Goal: Use online tool/utility

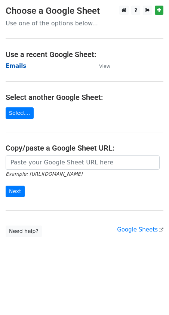
click at [17, 66] on strong "Emails" at bounding box center [16, 66] width 21 height 7
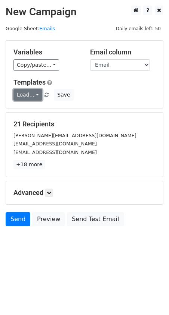
click at [30, 94] on link "Load..." at bounding box center [27, 95] width 29 height 12
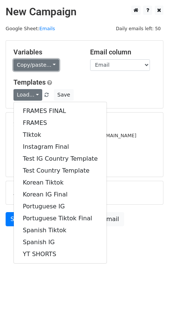
click at [35, 65] on link "Copy/paste..." at bounding box center [36, 65] width 46 height 12
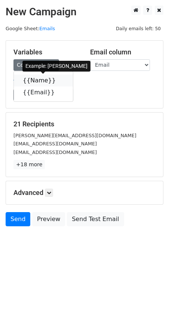
click at [37, 81] on link "{{Name}}" at bounding box center [43, 81] width 59 height 12
